Goal: Task Accomplishment & Management: Complete application form

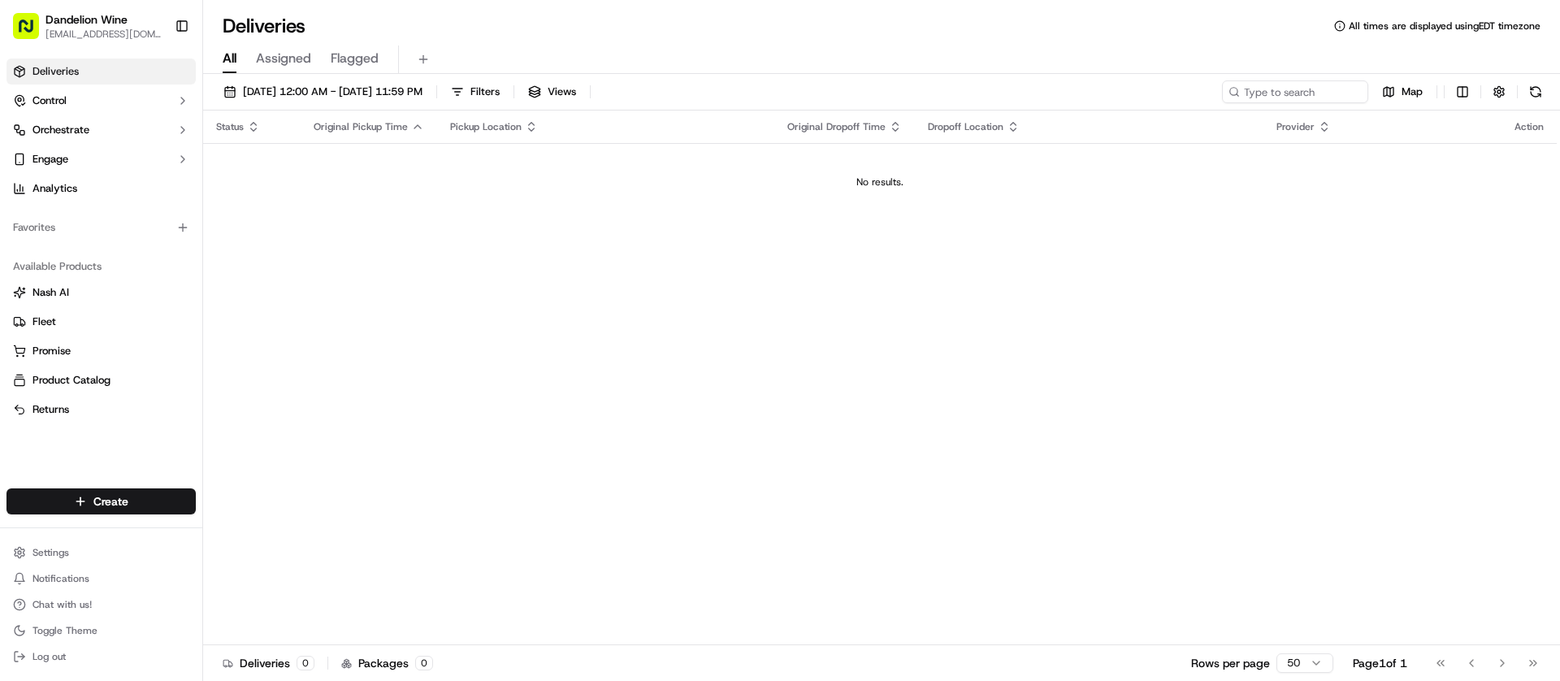
click at [128, 483] on div "Create" at bounding box center [101, 501] width 202 height 39
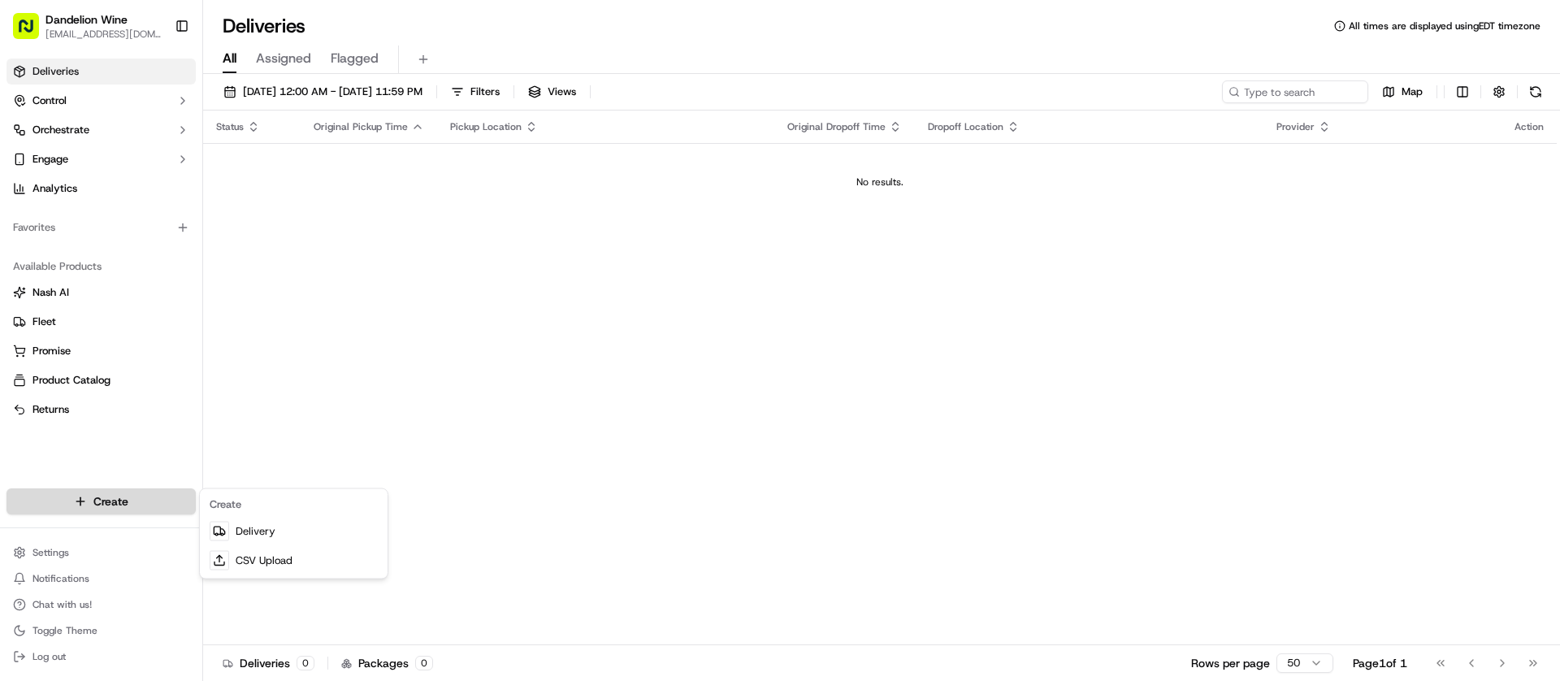
click at [126, 496] on html "Dandelion Wine [EMAIL_ADDRESS][DOMAIN_NAME] Toggle Sidebar Deliveries Control O…" at bounding box center [780, 340] width 1560 height 681
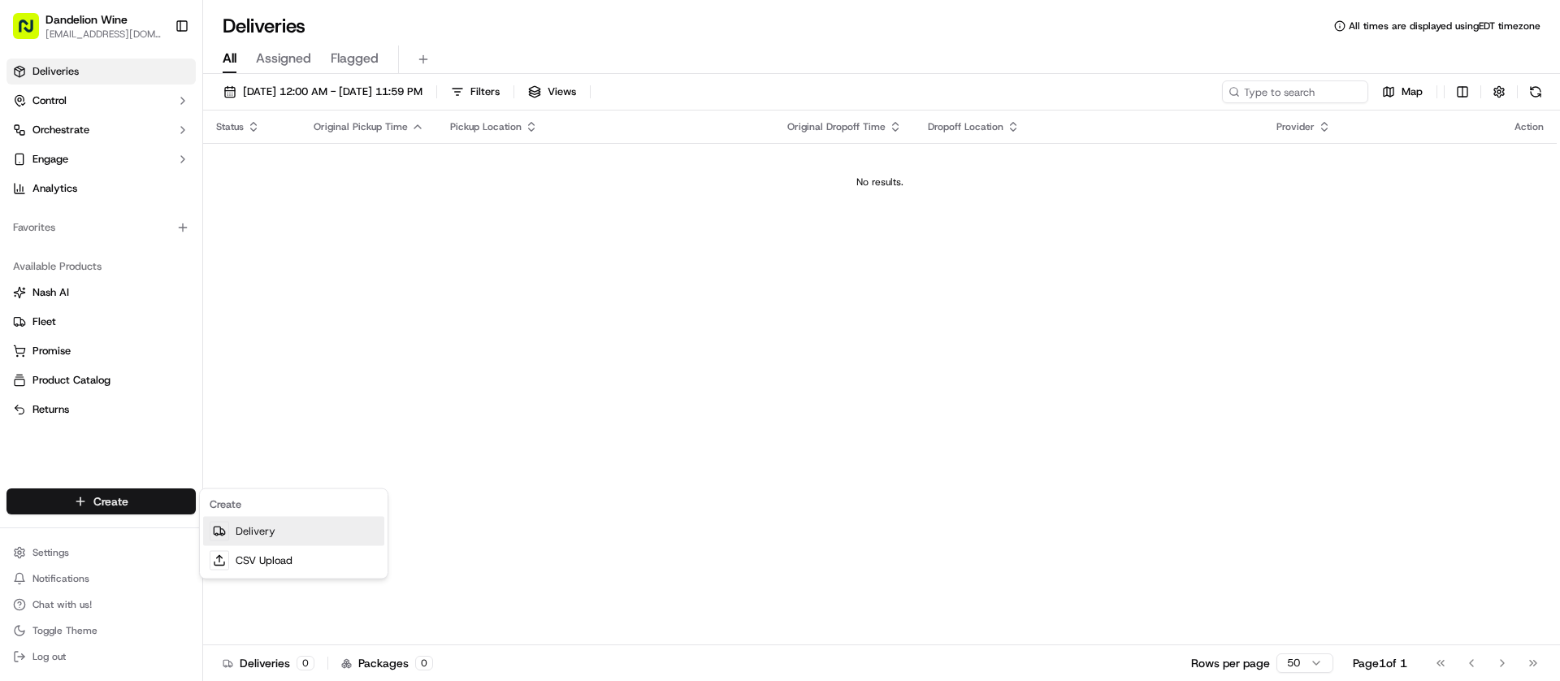
click at [258, 538] on link "Delivery" at bounding box center [293, 531] width 181 height 29
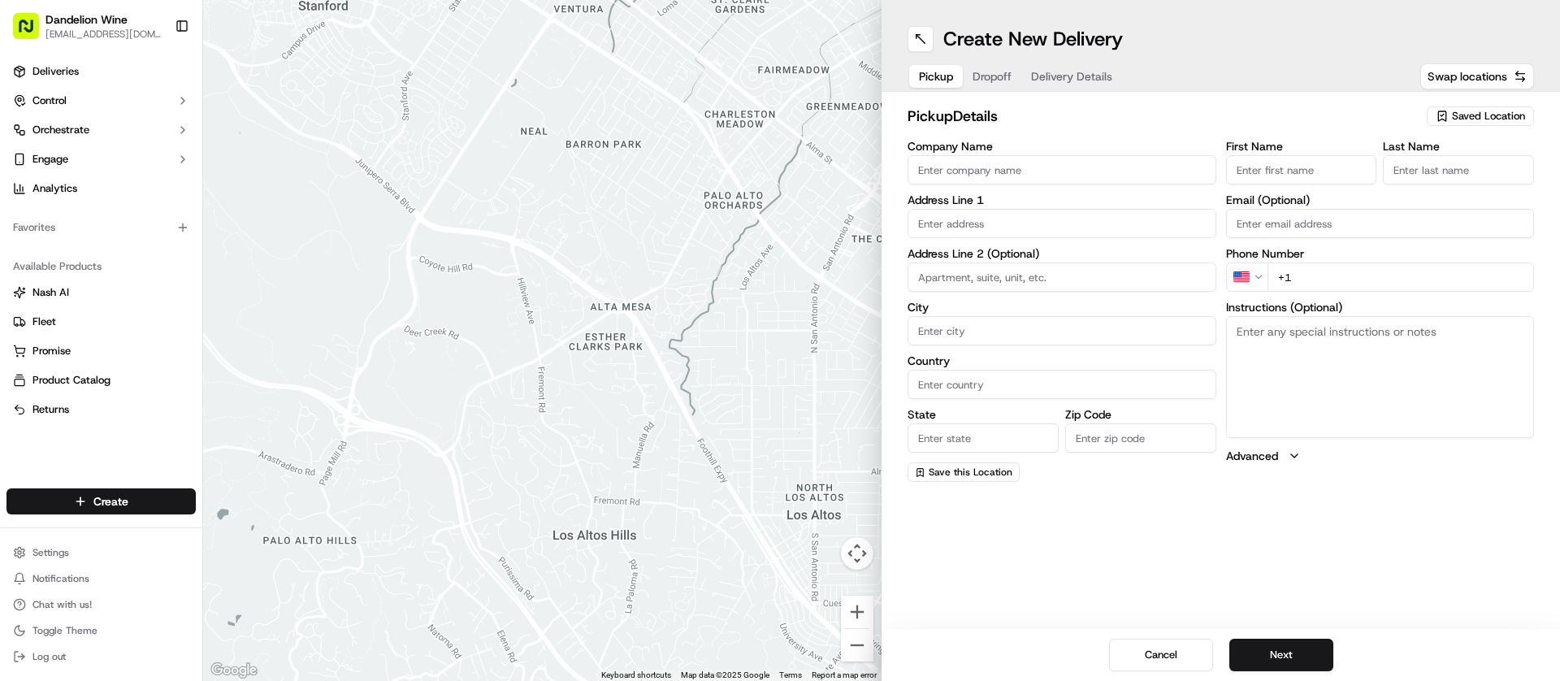
click at [929, 175] on input "Company Name" at bounding box center [1062, 169] width 309 height 29
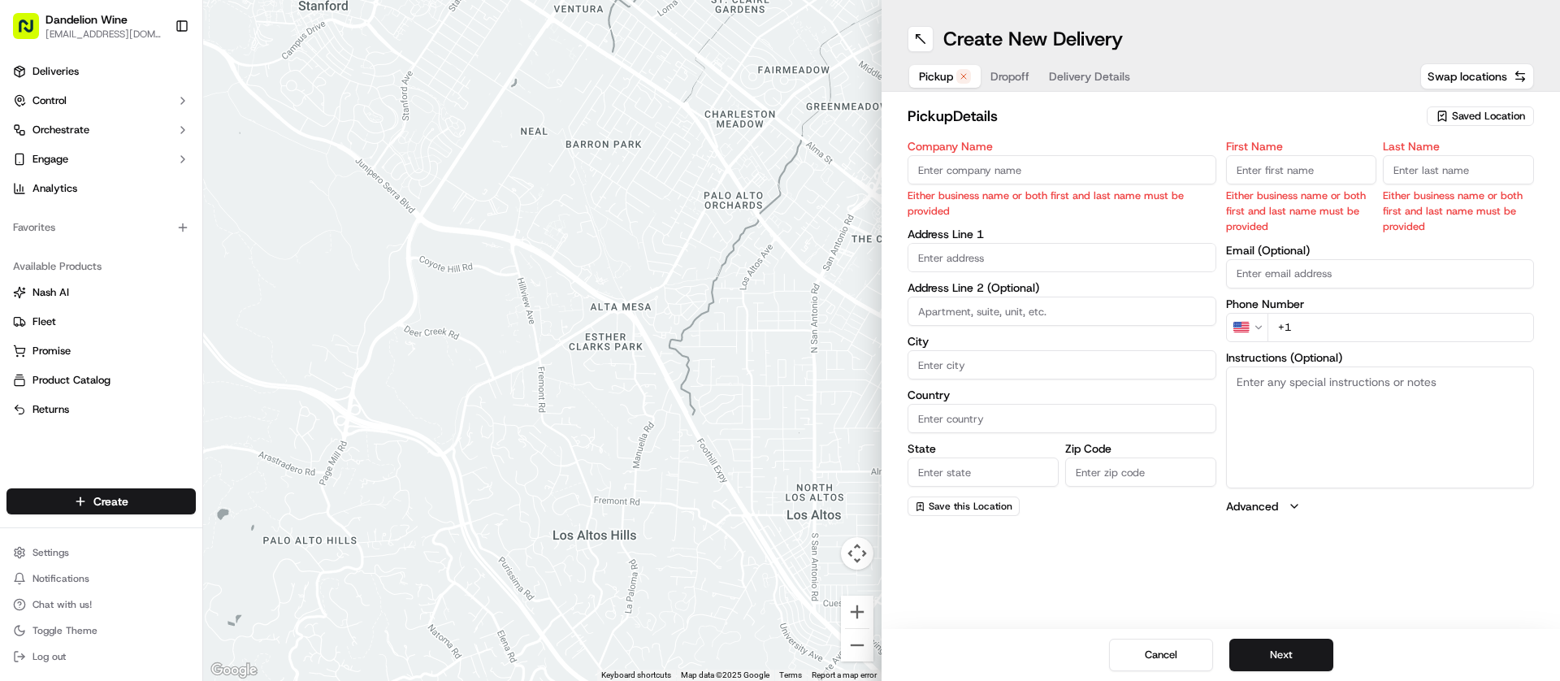
click at [1493, 119] on span "Saved Location" at bounding box center [1488, 116] width 73 height 15
click at [1419, 171] on span "DANDELION WINE" at bounding box center [1453, 177] width 200 height 15
type input "DANDELION WINE"
type input "[STREET_ADDRESS]"
type input "[GEOGRAPHIC_DATA]"
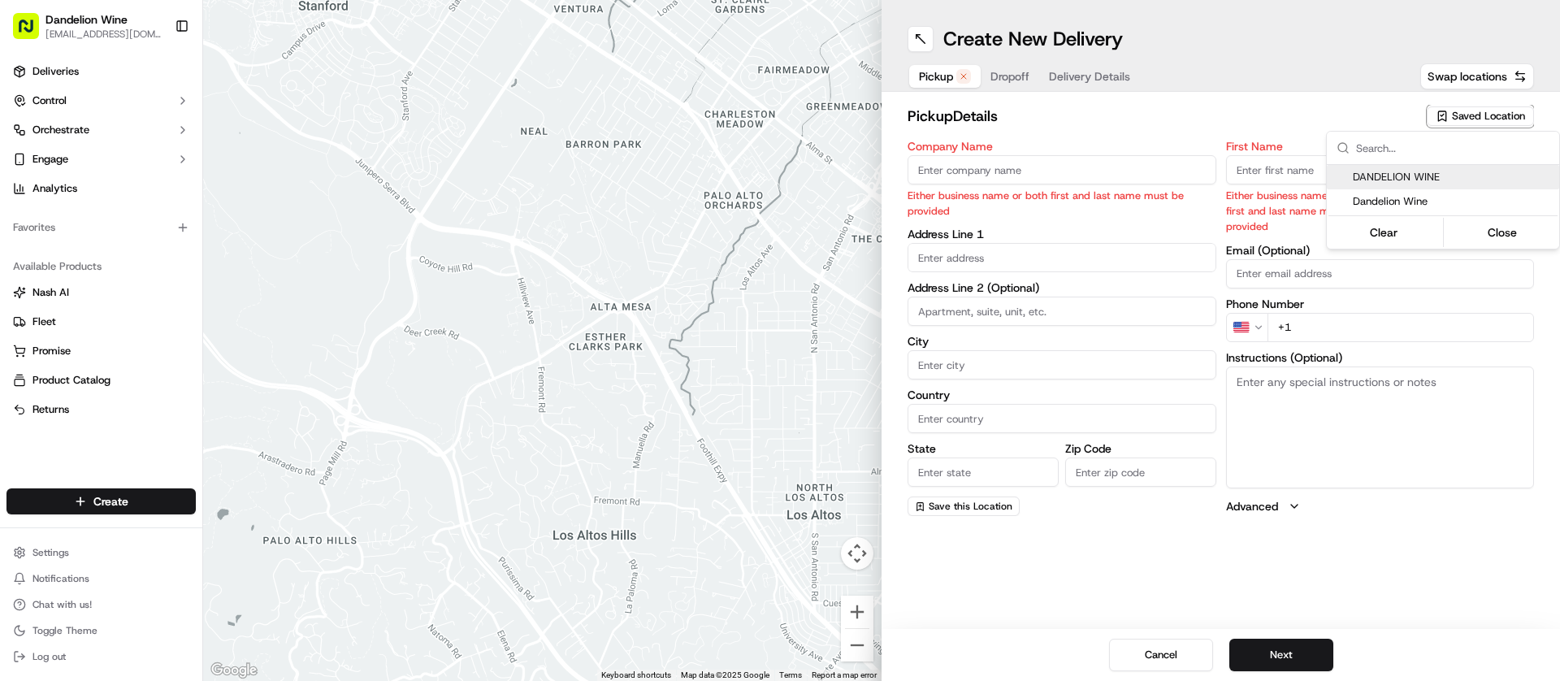
type input "US"
type input "NY"
type input "11222"
type input "[EMAIL_ADDRESS][DOMAIN_NAME]"
type input "[PHONE_NUMBER]"
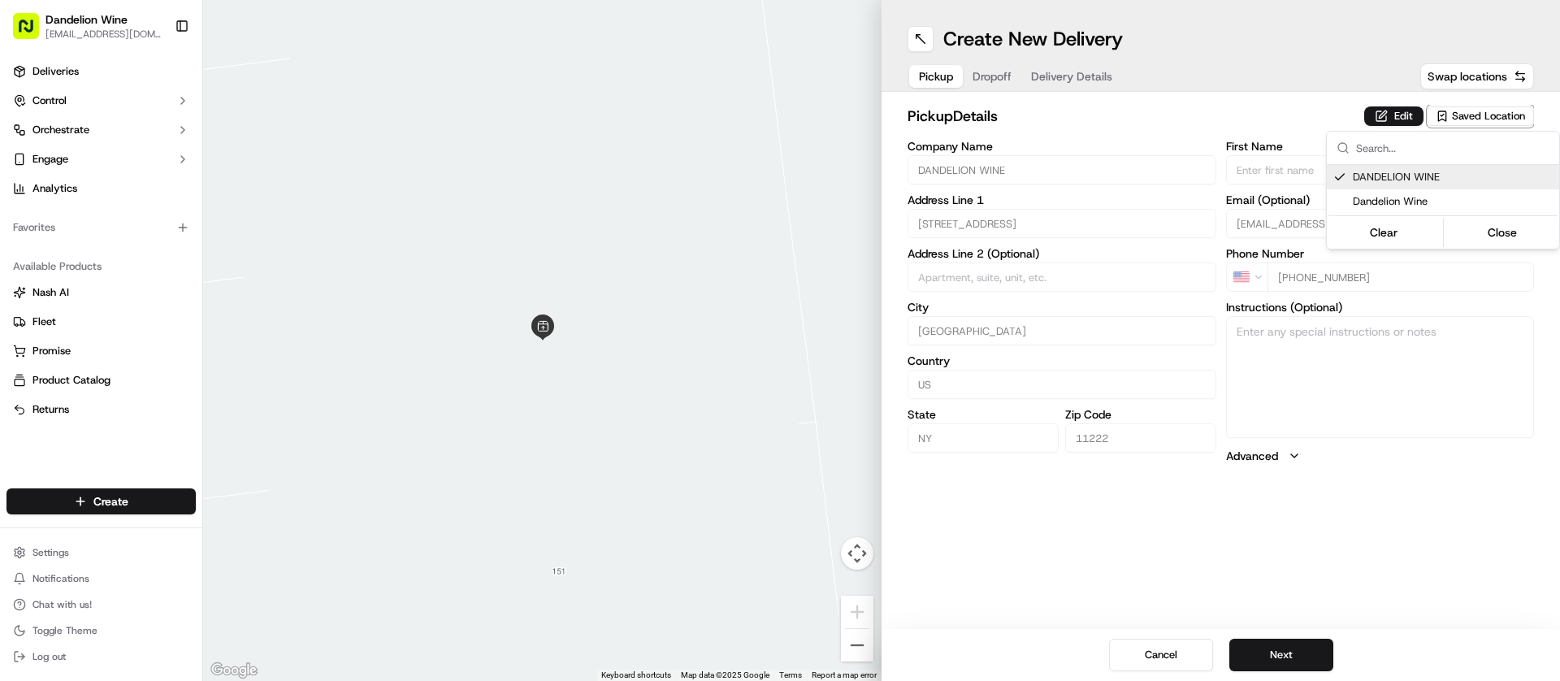
click at [1296, 657] on html "Dandelion Wine [EMAIL_ADDRESS][DOMAIN_NAME] Toggle Sidebar Deliveries Control O…" at bounding box center [780, 340] width 1560 height 681
click at [1299, 652] on button "Next" at bounding box center [1281, 655] width 104 height 32
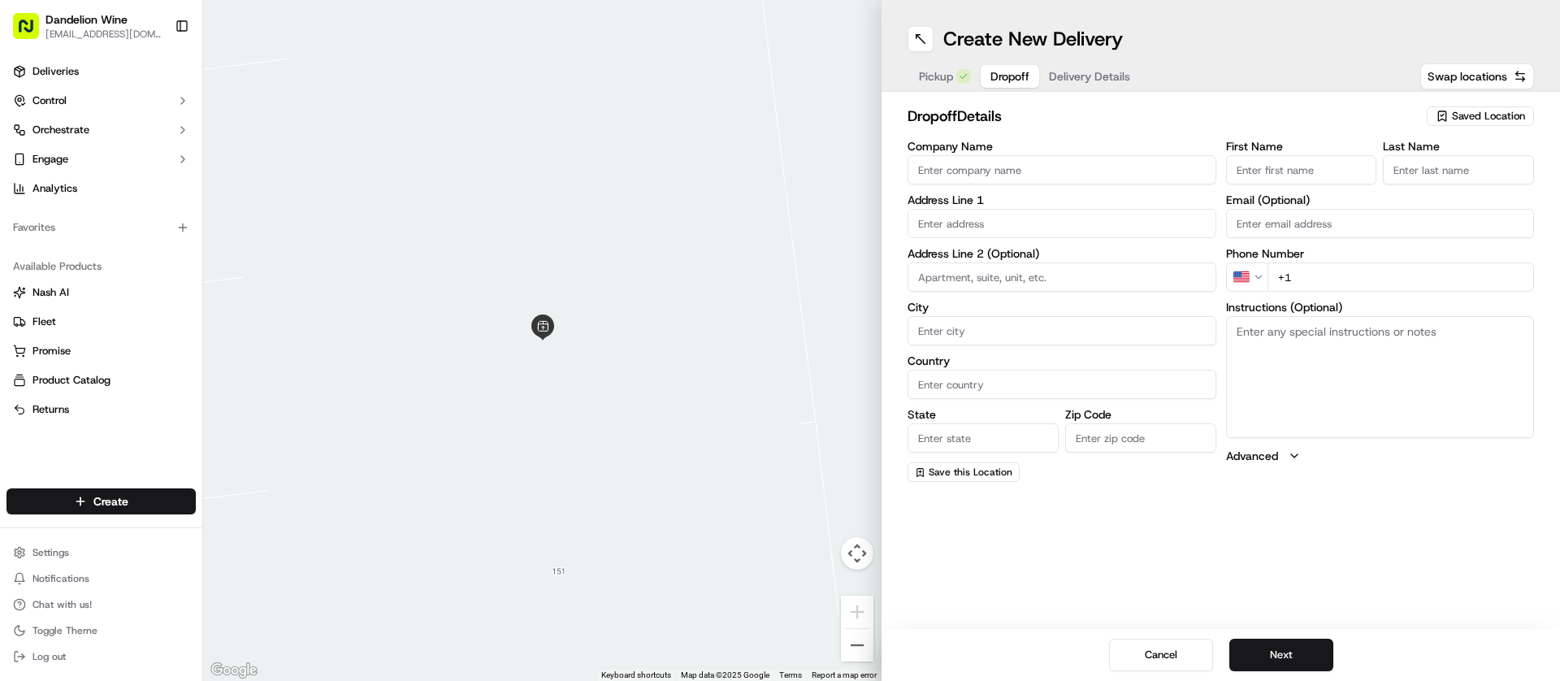
click at [960, 235] on input "text" at bounding box center [1062, 223] width 309 height 29
paste input "[STREET_ADDRESS][PERSON_NAME] B"
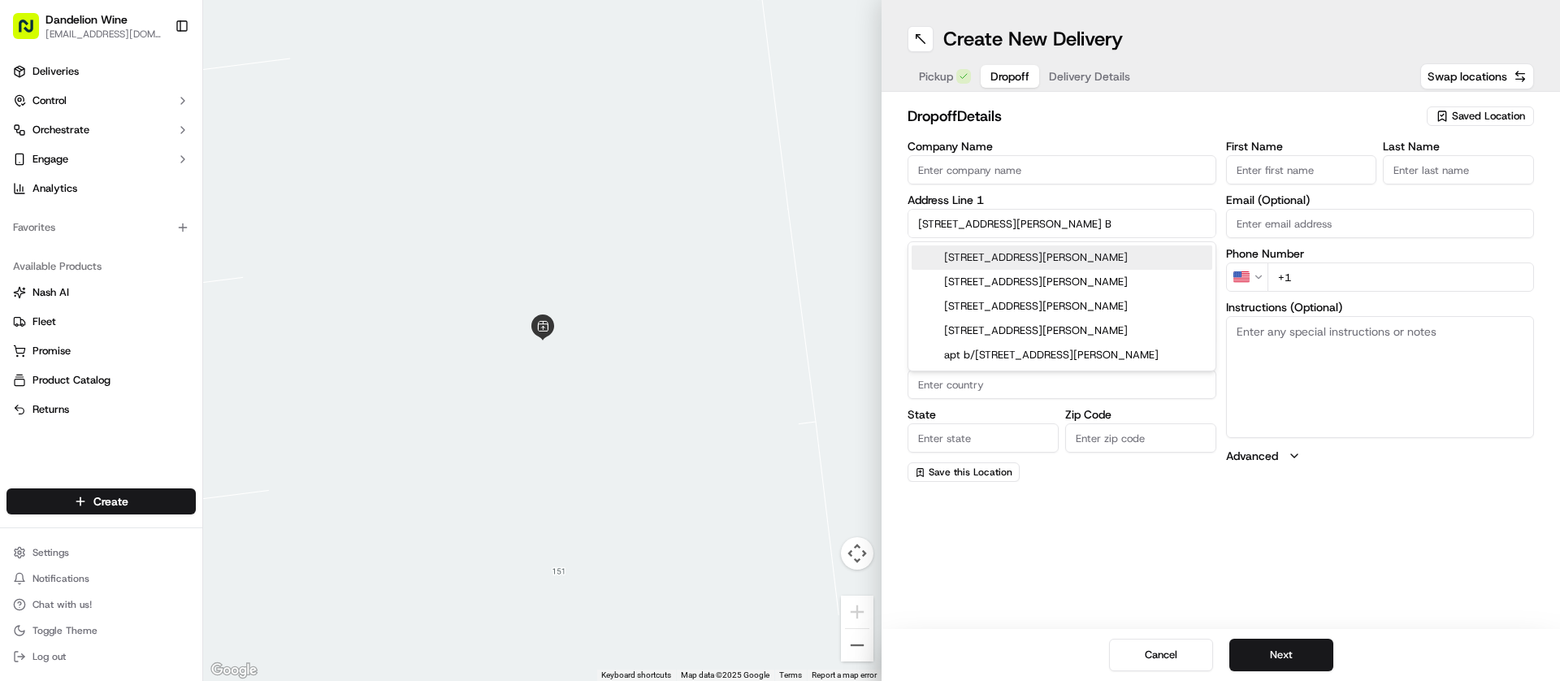
type input "[STREET_ADDRESS][PERSON_NAME] B"
click at [1311, 167] on input "First Name" at bounding box center [1301, 169] width 151 height 29
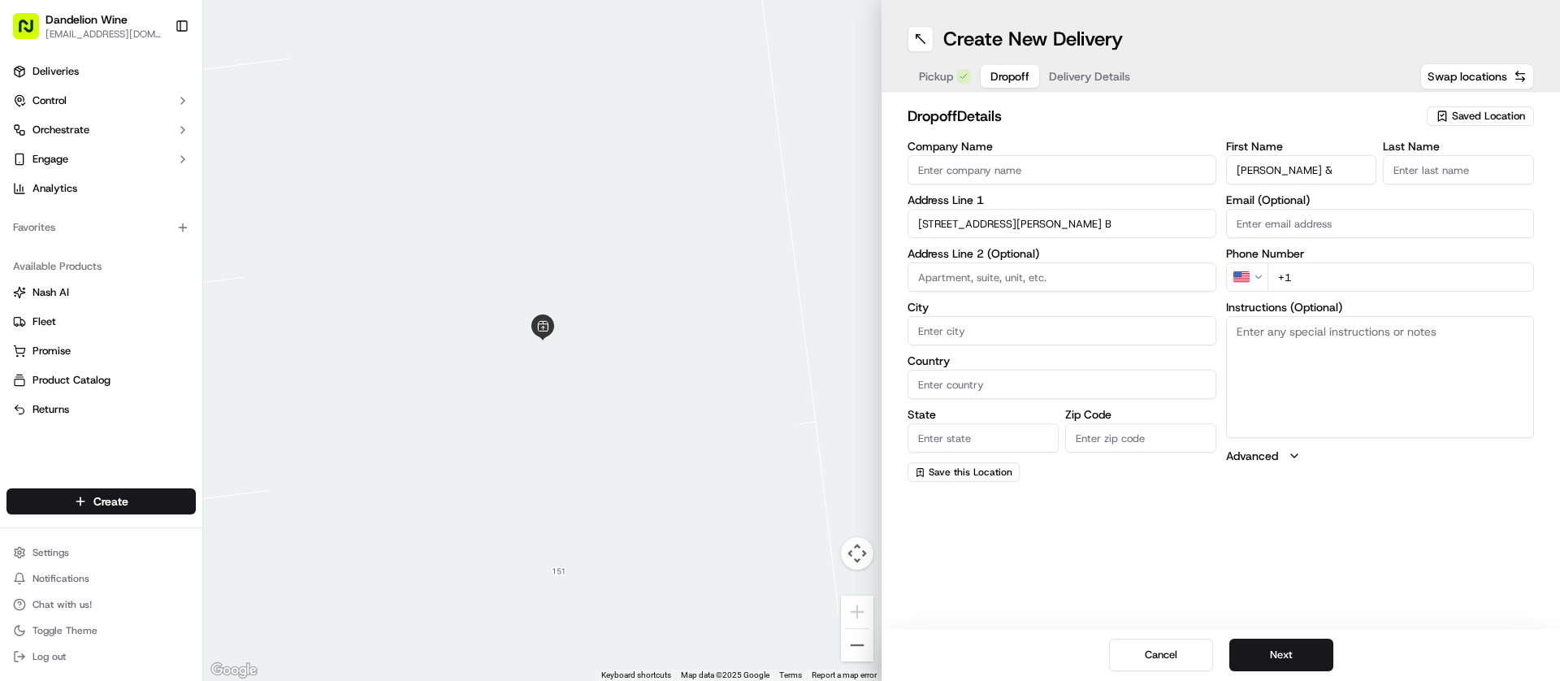
type input "[PERSON_NAME] &"
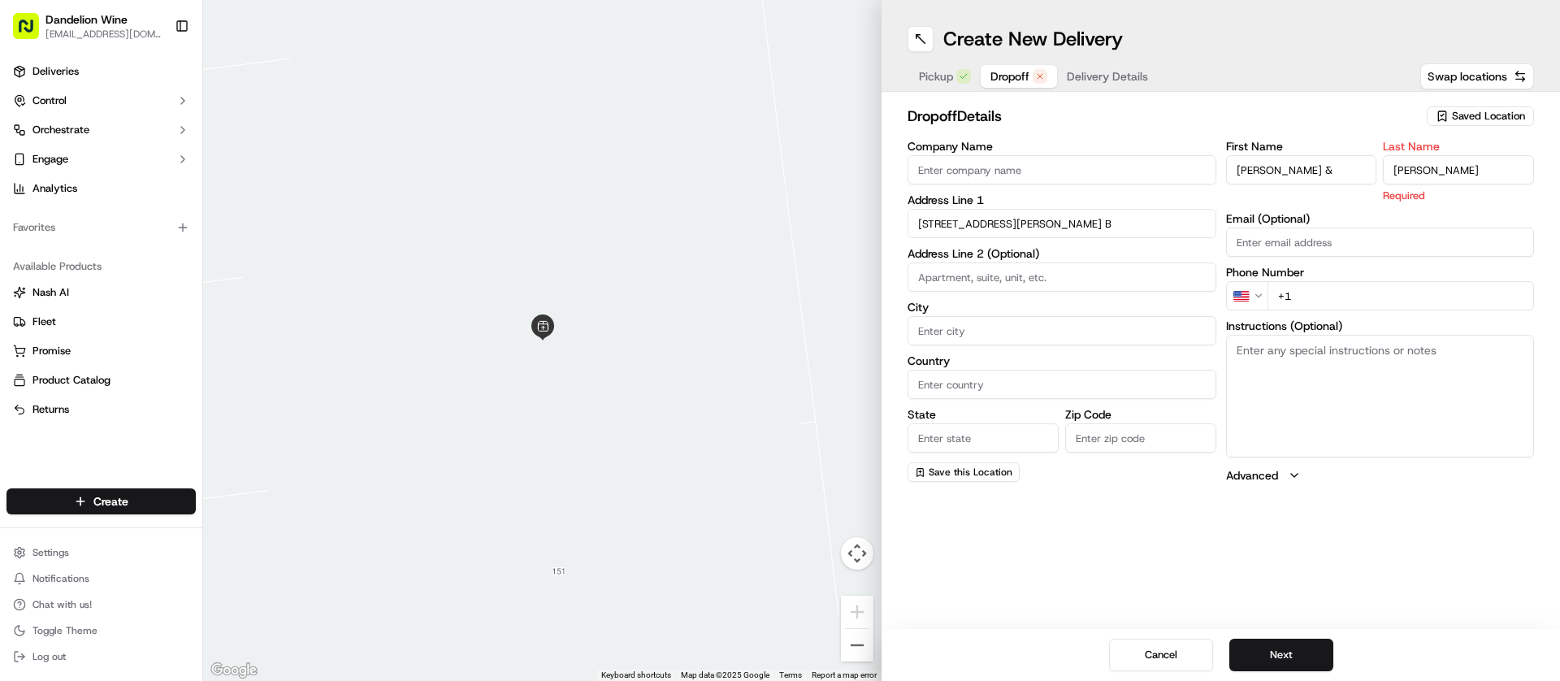
type input "[PERSON_NAME]"
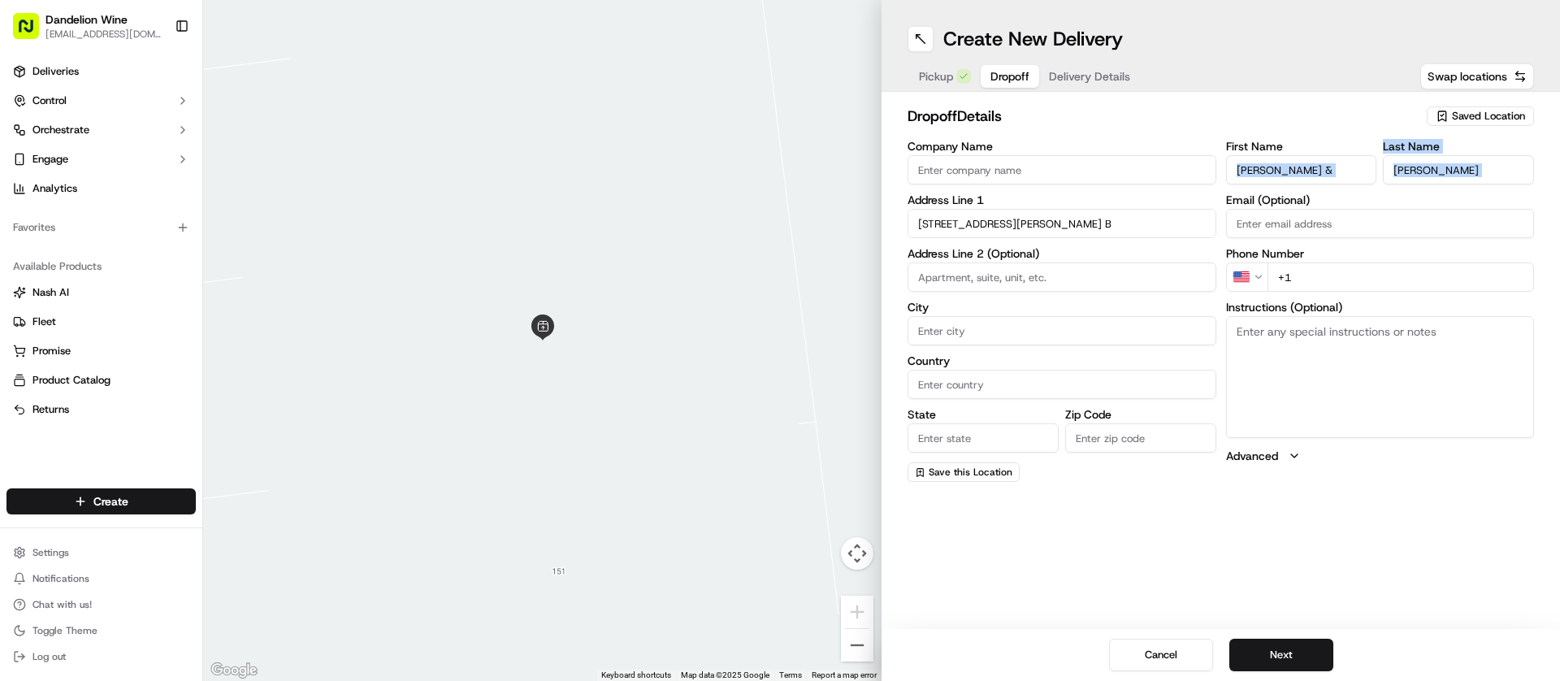
click at [1250, 192] on div "First Name [PERSON_NAME] & Last Name [PERSON_NAME] Email (Optional) Phone Numbe…" at bounding box center [1380, 311] width 309 height 341
click at [1324, 275] on input "+1" at bounding box center [1400, 276] width 267 height 29
type input "[PHONE_NUMBER]"
click at [1336, 428] on textarea "Instructions (Optional)" at bounding box center [1380, 377] width 309 height 122
click at [1007, 278] on input at bounding box center [1062, 276] width 309 height 29
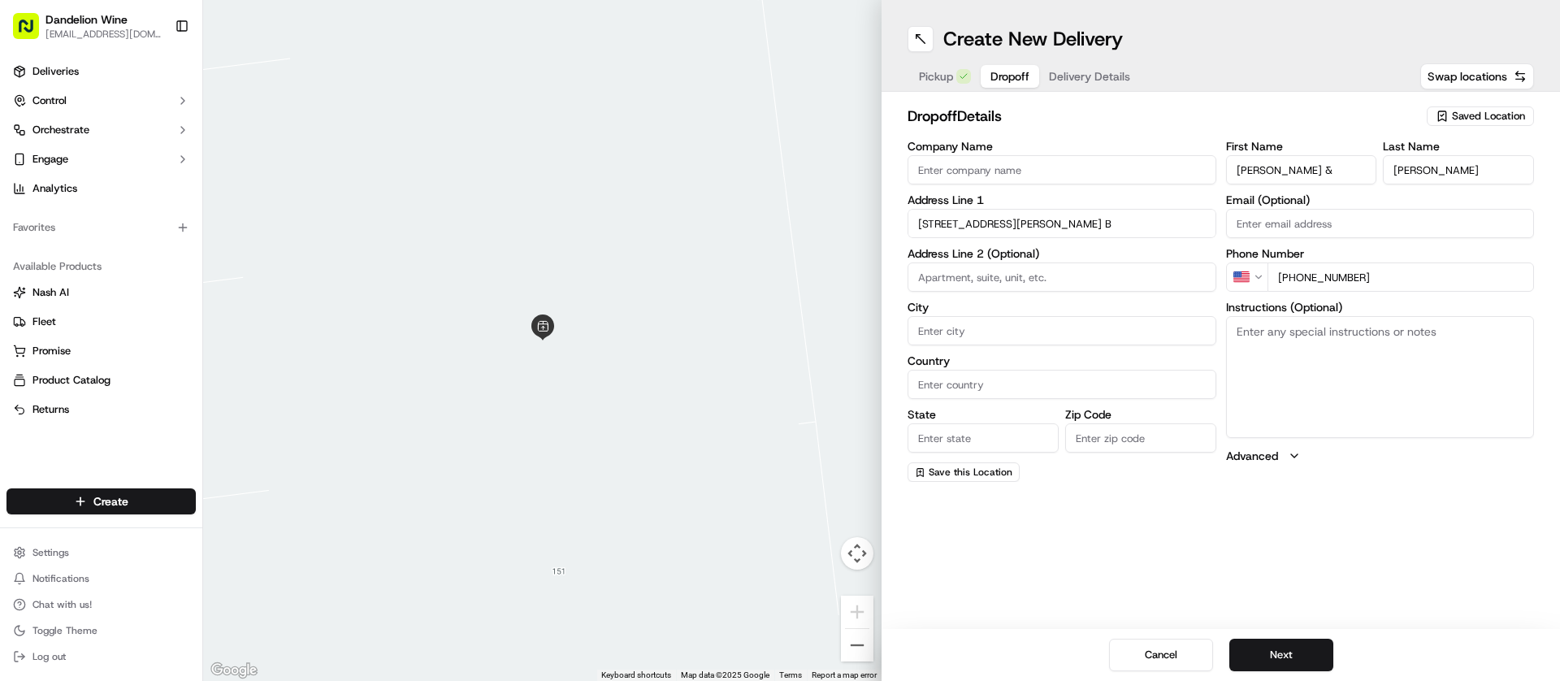
click at [1013, 333] on input "City" at bounding box center [1062, 330] width 309 height 29
type input "b"
type input "[GEOGRAPHIC_DATA]"
click at [999, 435] on input "State" at bounding box center [983, 437] width 151 height 29
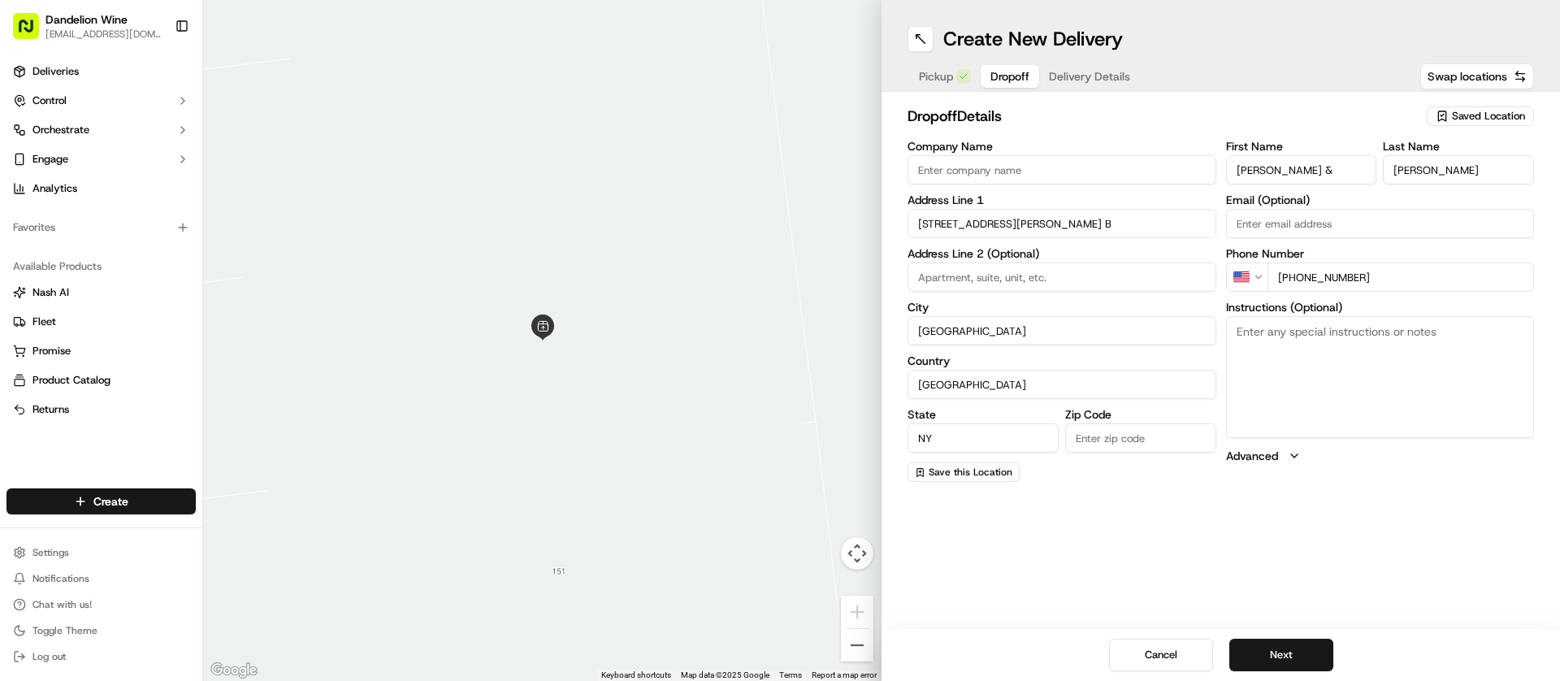
type input "NY"
click at [1313, 224] on input "Email (Optional)" at bounding box center [1380, 223] width 309 height 29
click at [1098, 443] on input "Zip Code" at bounding box center [1140, 437] width 151 height 29
type input "11222"
click at [1469, 547] on div "Create New Delivery Pickup Dropoff Delivery Details Swap locations dropoff Deta…" at bounding box center [1221, 340] width 678 height 681
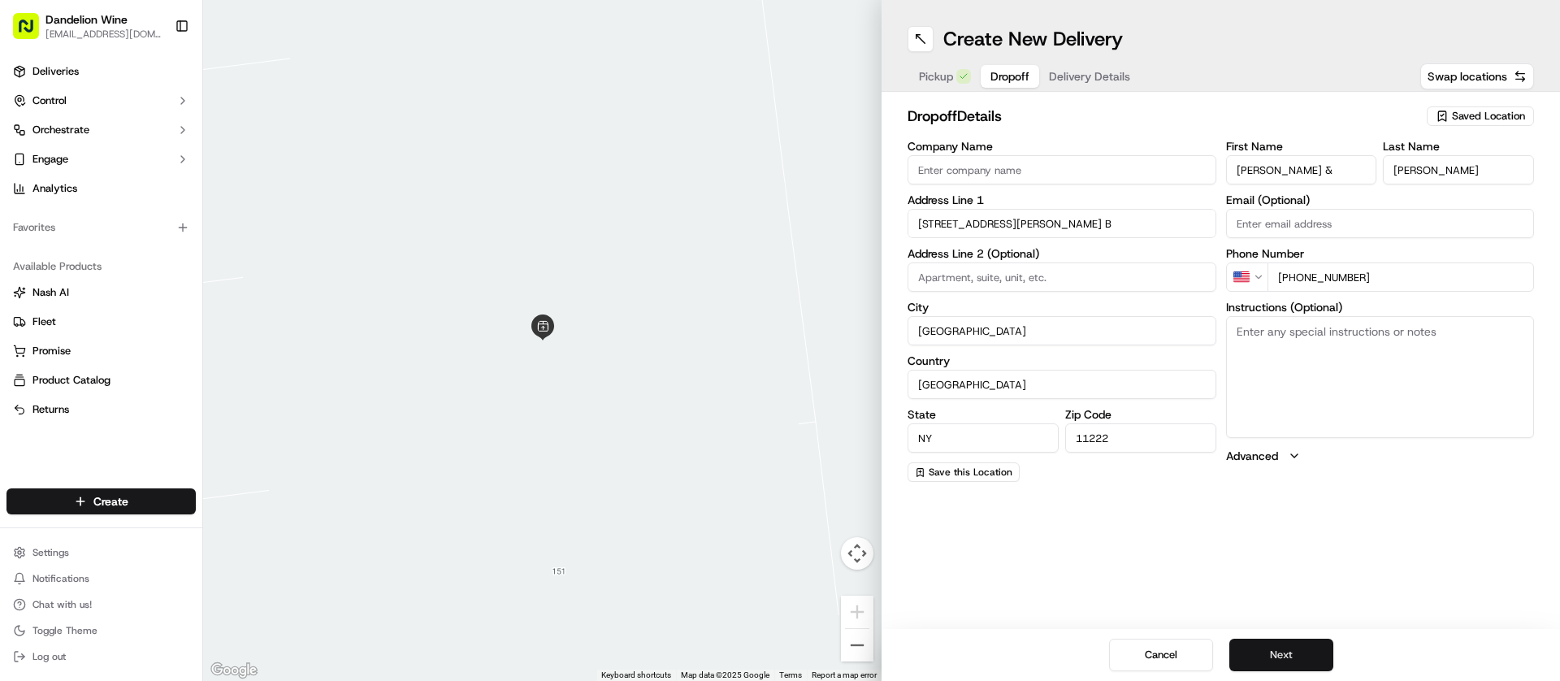
click at [1279, 662] on button "Next" at bounding box center [1281, 655] width 104 height 32
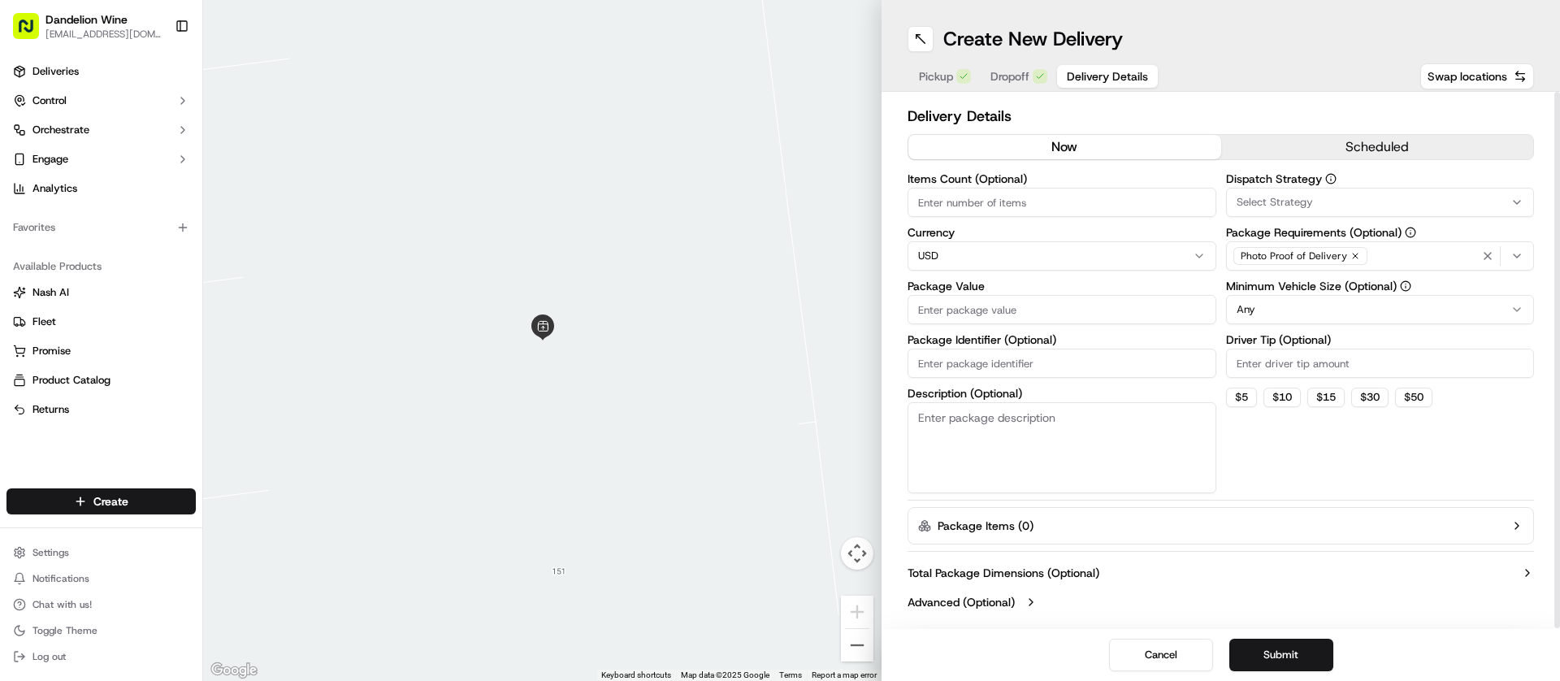
click at [1053, 207] on input "Items Count (Optional)" at bounding box center [1062, 202] width 309 height 29
type input "2"
type input "1"
click at [1046, 305] on input "Package Value" at bounding box center [1062, 308] width 309 height 29
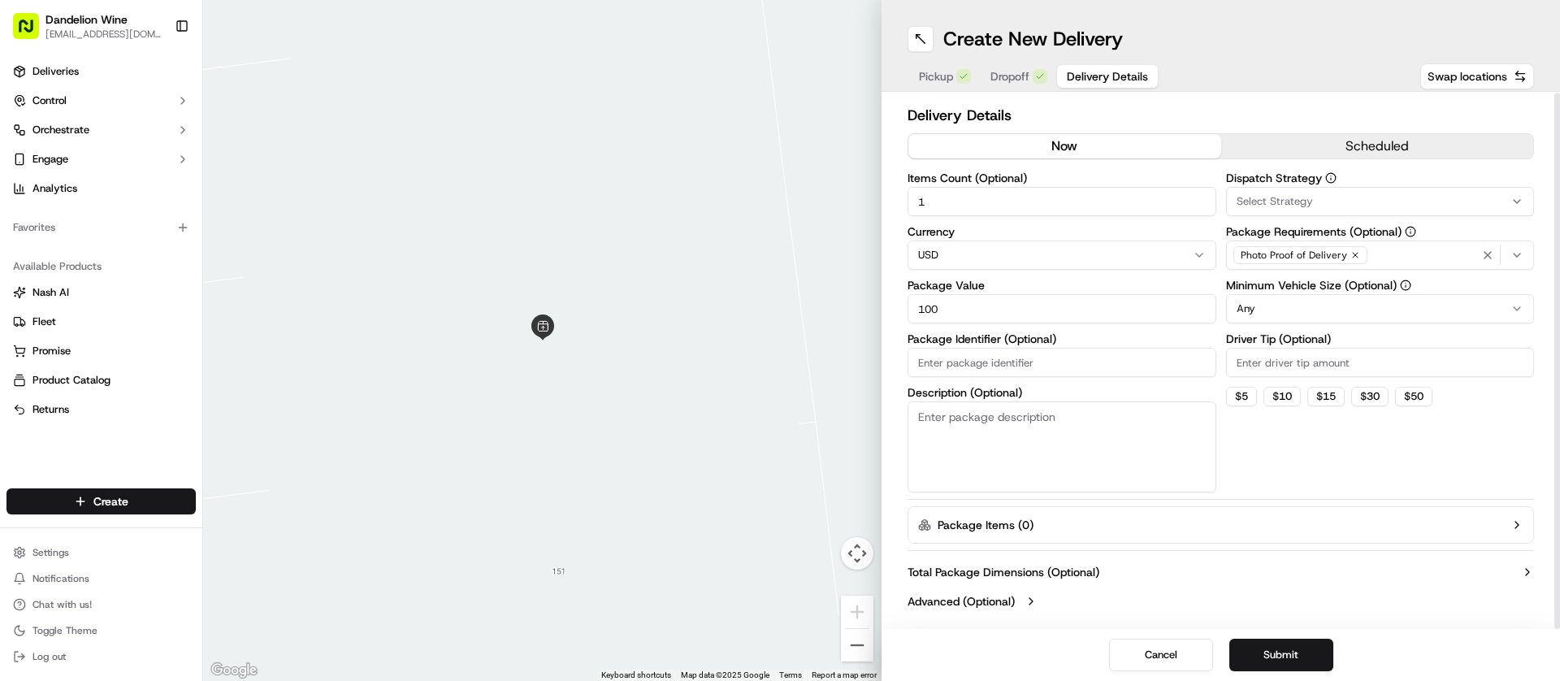
type input "100"
click at [1041, 367] on input "Package Identifier (Optional)" at bounding box center [1062, 362] width 309 height 29
type input "b"
type input "g"
type input "brown bag with bottles"
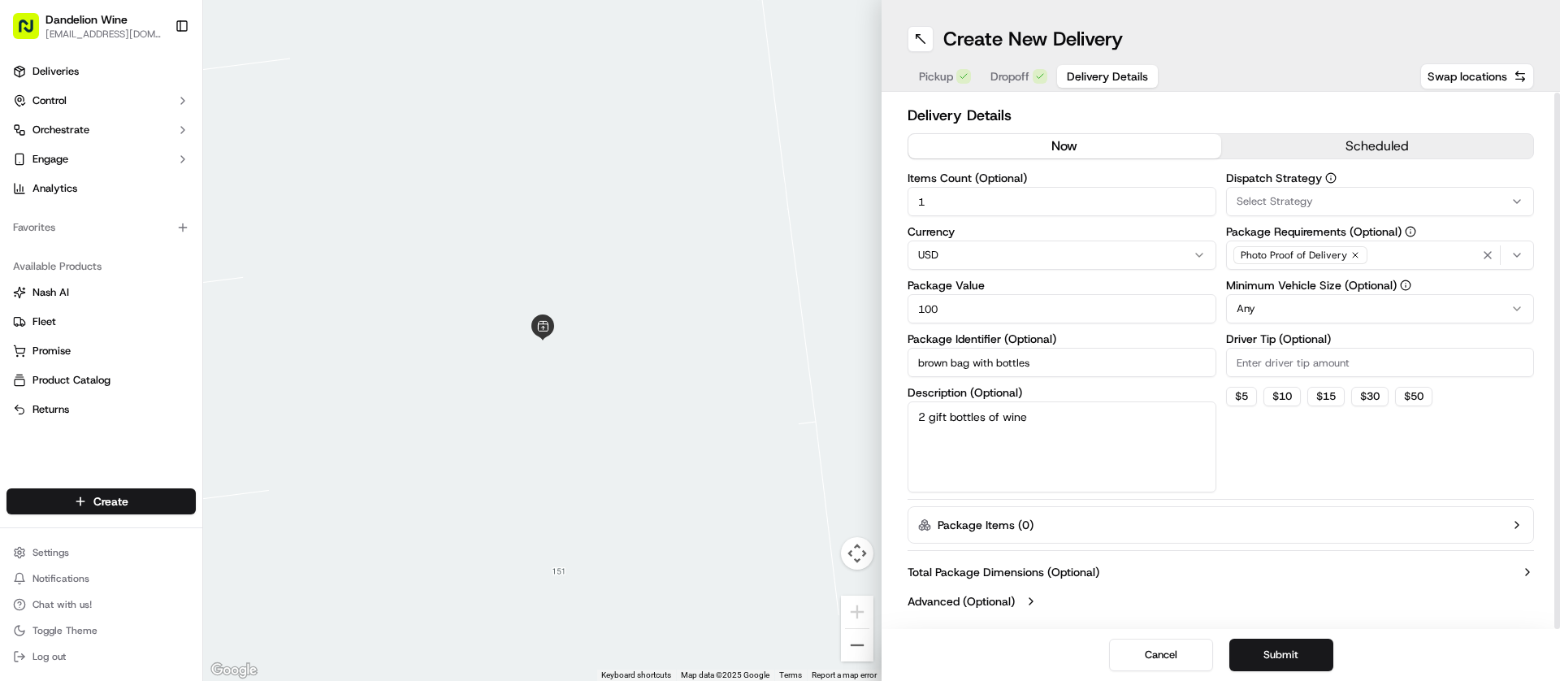
type textarea "2 gift bottles of wine"
click at [1382, 196] on div "Select Strategy" at bounding box center [1380, 201] width 301 height 15
click at [1276, 269] on span "None" at bounding box center [1353, 265] width 200 height 15
click at [1455, 128] on html "Dandelion Wine [EMAIL_ADDRESS][DOMAIN_NAME] Toggle Sidebar Deliveries Control O…" at bounding box center [780, 340] width 1560 height 681
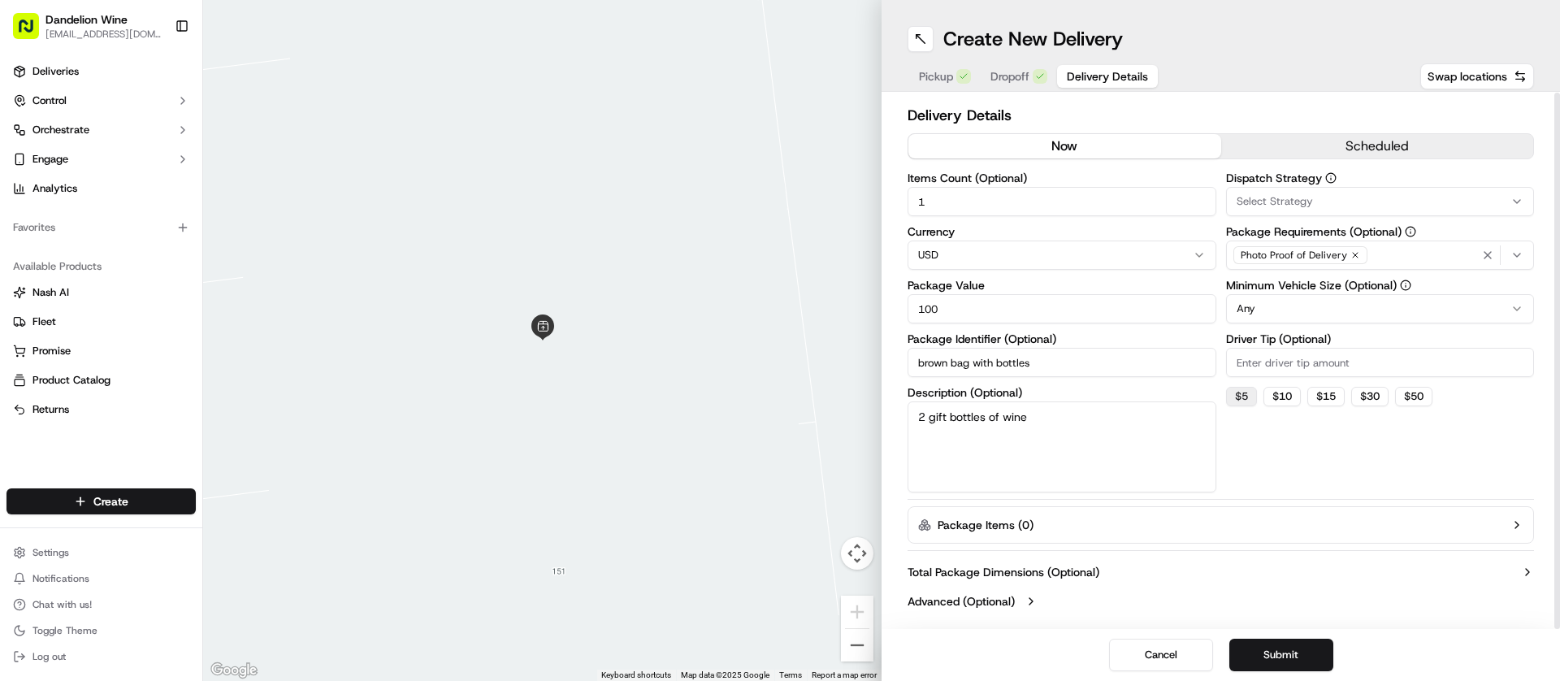
click at [1243, 392] on button "$ 5" at bounding box center [1241, 396] width 31 height 19
type input "5"
click at [1274, 655] on button "Submit" at bounding box center [1281, 655] width 104 height 32
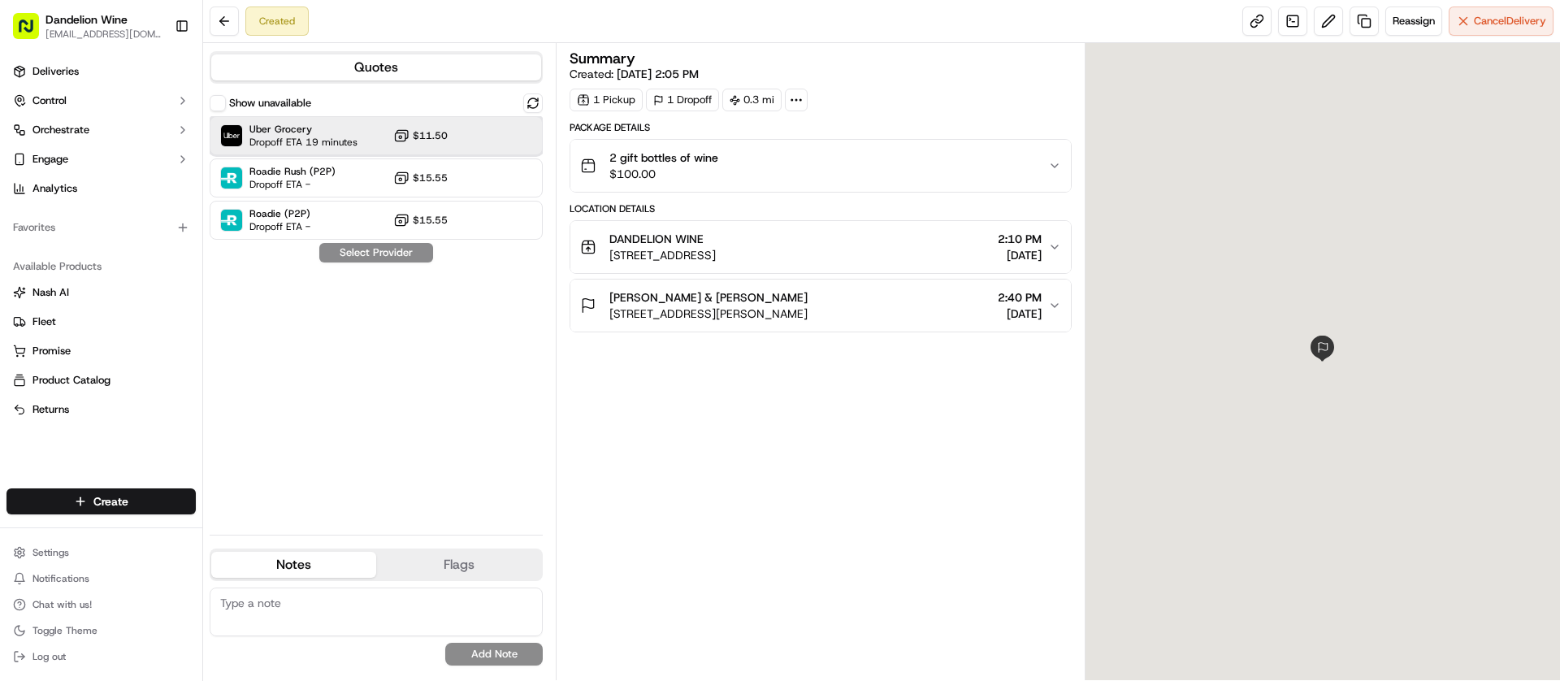
click at [296, 135] on span "Uber Grocery" at bounding box center [303, 129] width 108 height 13
click at [362, 254] on button "Assign Provider" at bounding box center [375, 252] width 115 height 19
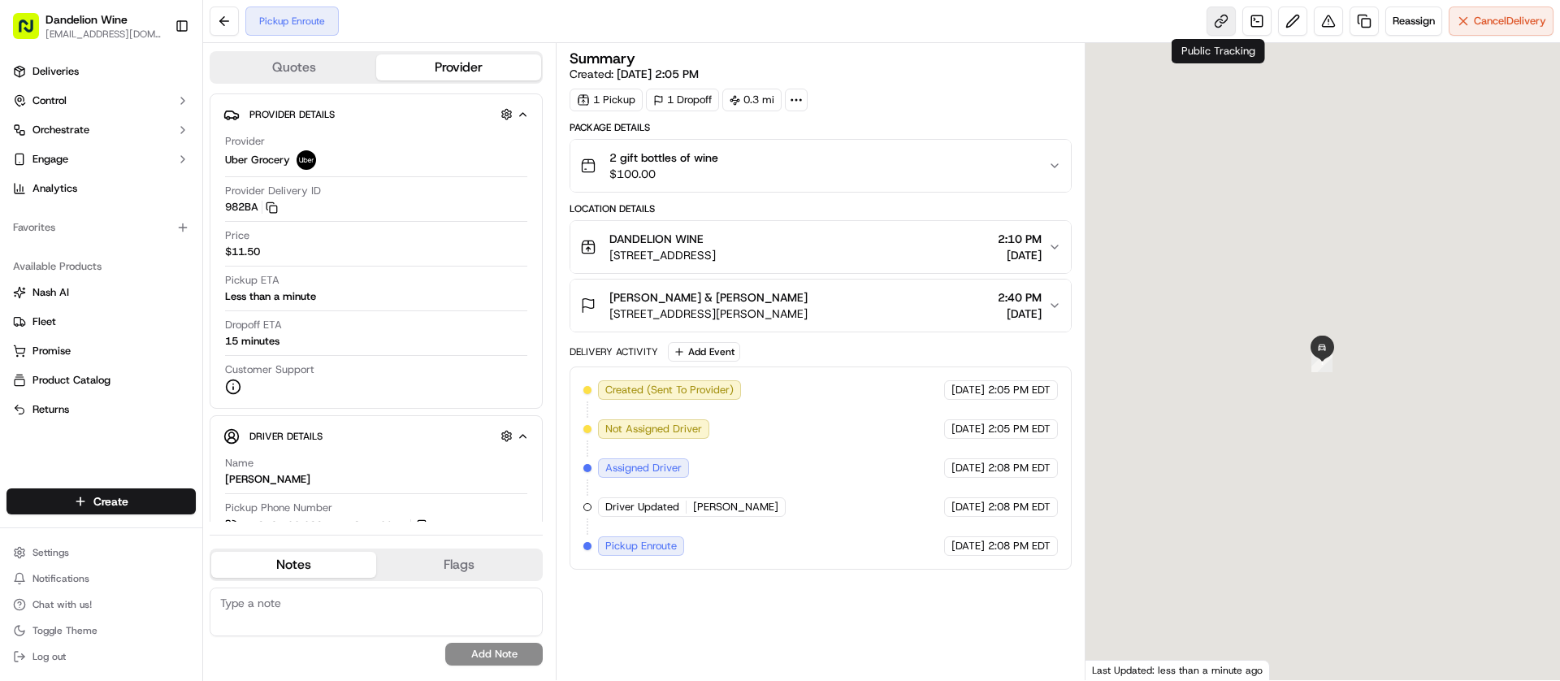
click at [1208, 16] on link at bounding box center [1221, 20] width 29 height 29
